Goal: Download file/media

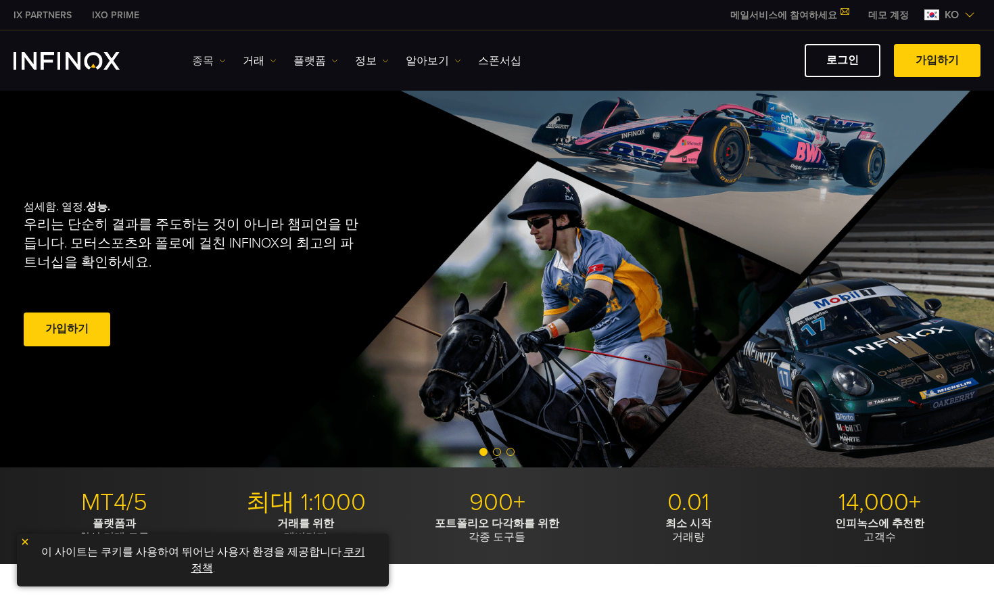
click at [206, 61] on link "종목" at bounding box center [209, 61] width 34 height 16
click at [248, 62] on link "거래" at bounding box center [260, 61] width 34 height 16
click at [304, 62] on link "플랫폼" at bounding box center [316, 61] width 45 height 16
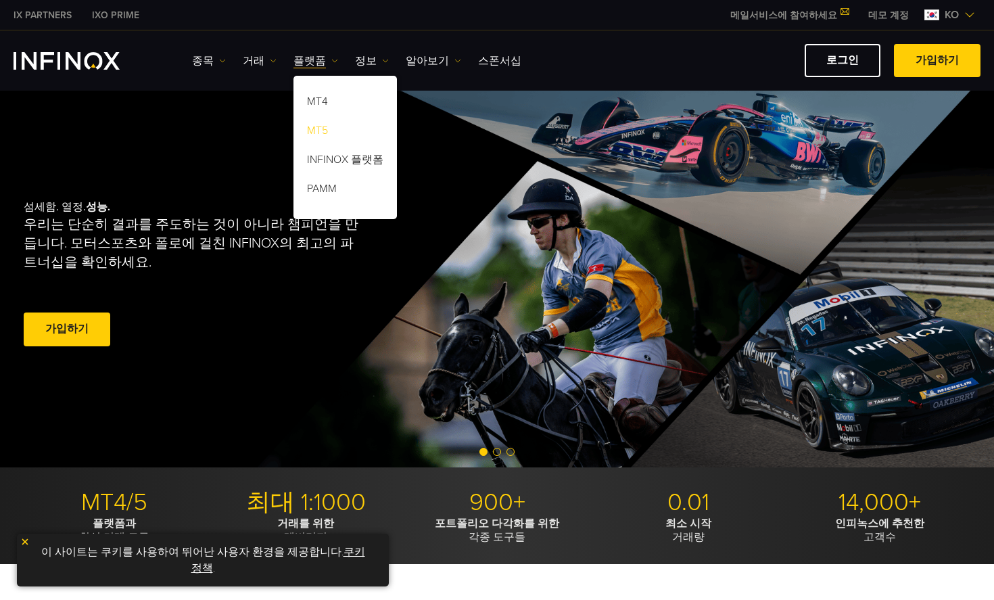
click at [314, 127] on link "MT5" at bounding box center [345, 132] width 103 height 29
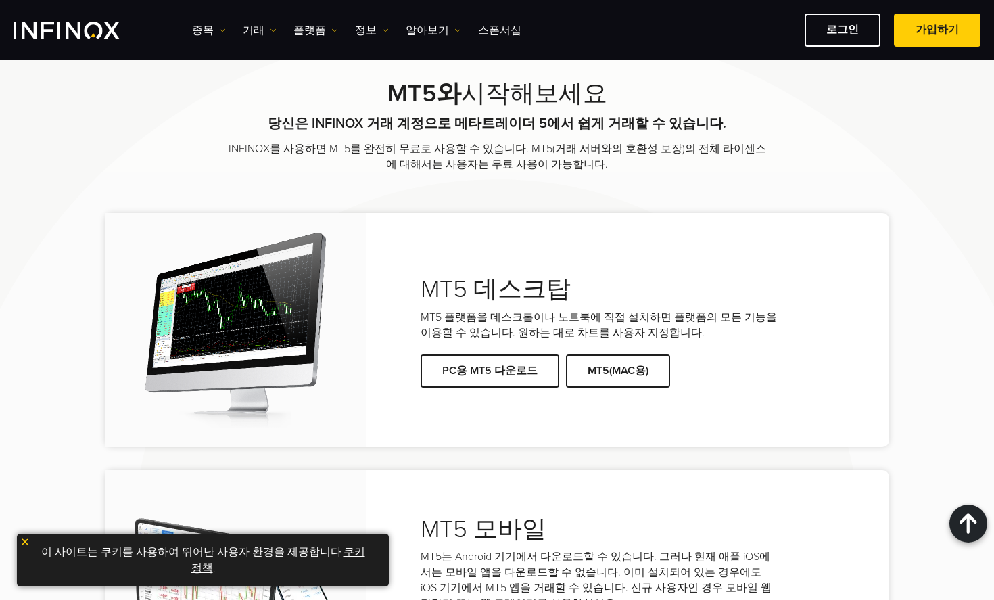
scroll to position [2638, 0]
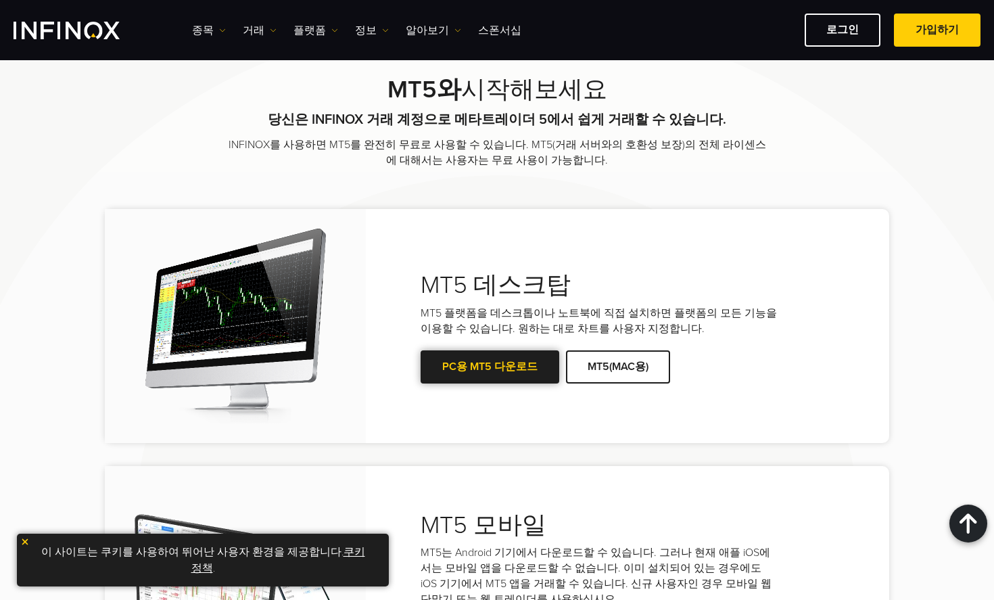
click at [496, 361] on link "PC용 MT5 다운로드" at bounding box center [490, 366] width 139 height 33
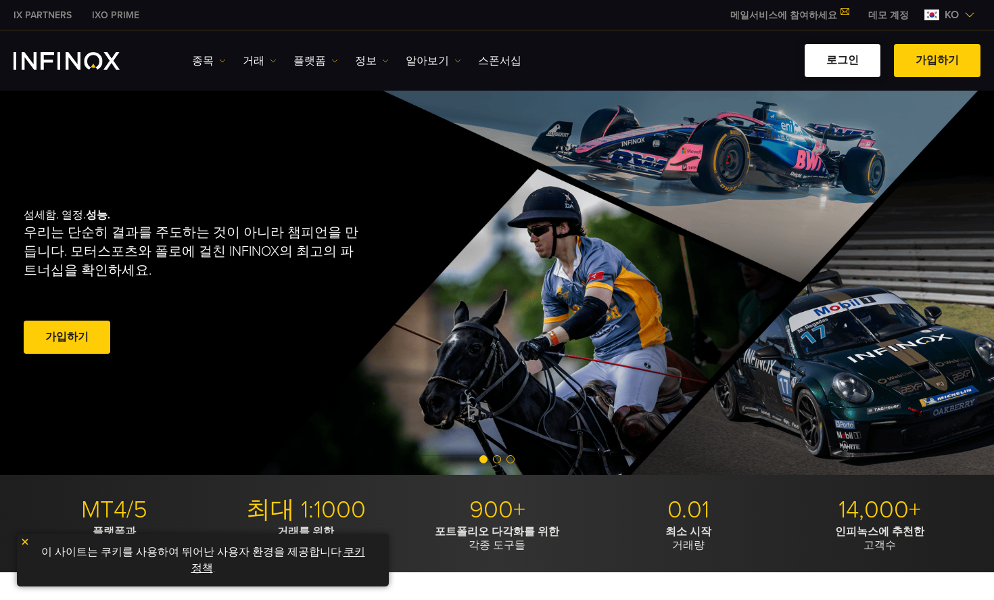
click at [847, 65] on link "로그인" at bounding box center [843, 60] width 76 height 33
click at [74, 58] on img "INFINOX Logo" at bounding box center [67, 61] width 106 height 18
